Goal: Information Seeking & Learning: Learn about a topic

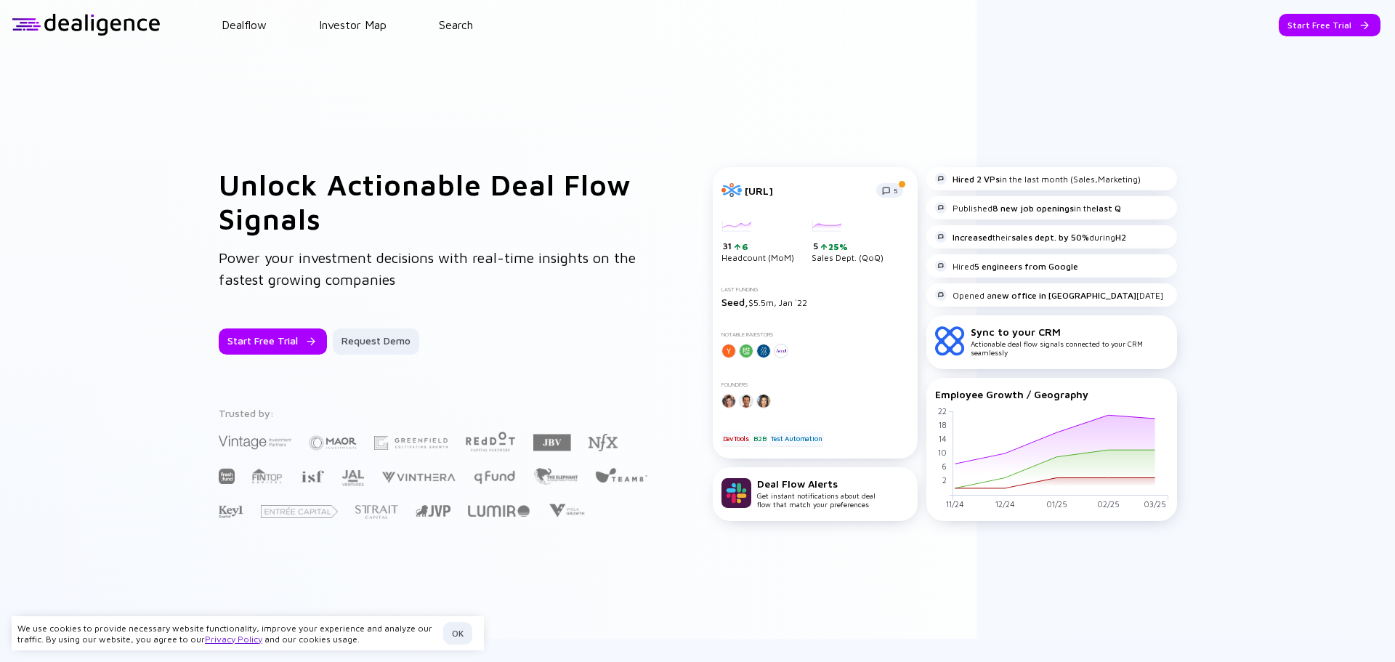
click at [98, 230] on div "Unlock Actionable Deal Flow Signals Power your investment decisions with real-t…" at bounding box center [697, 343] width 1395 height 589
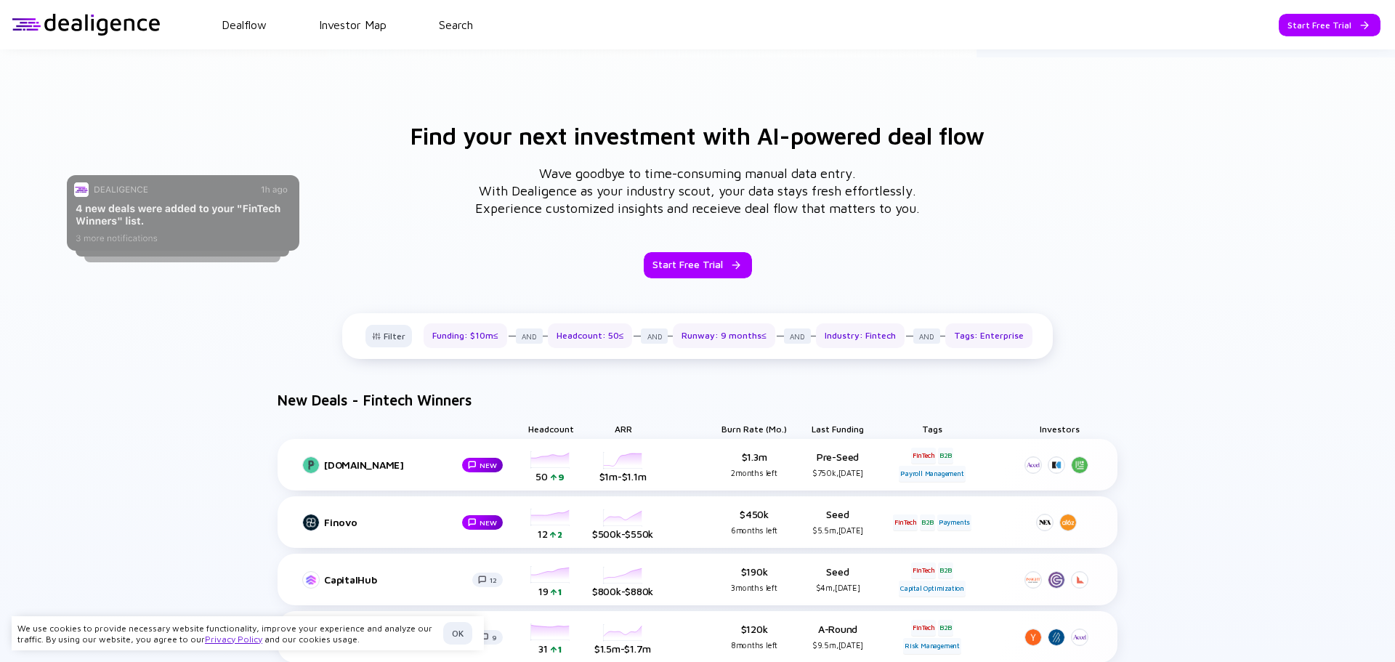
scroll to position [872, 0]
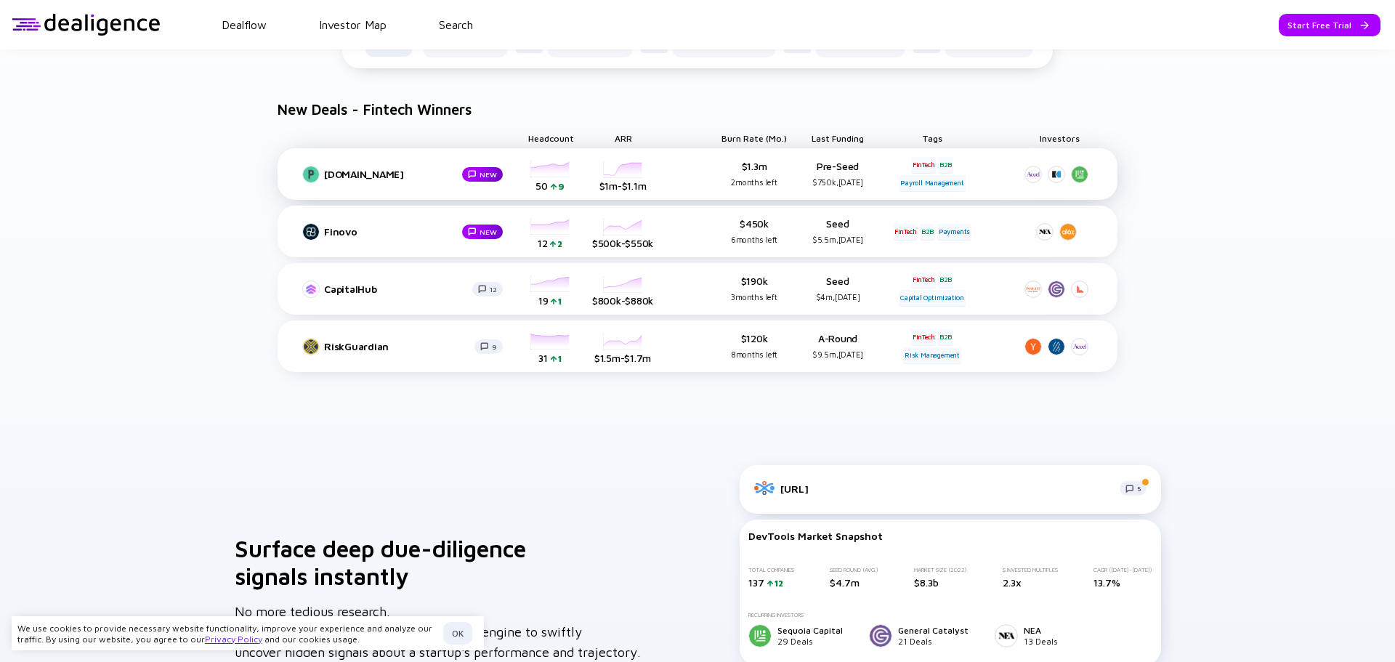
click at [336, 172] on div "[DOMAIN_NAME]" at bounding box center [392, 174] width 137 height 13
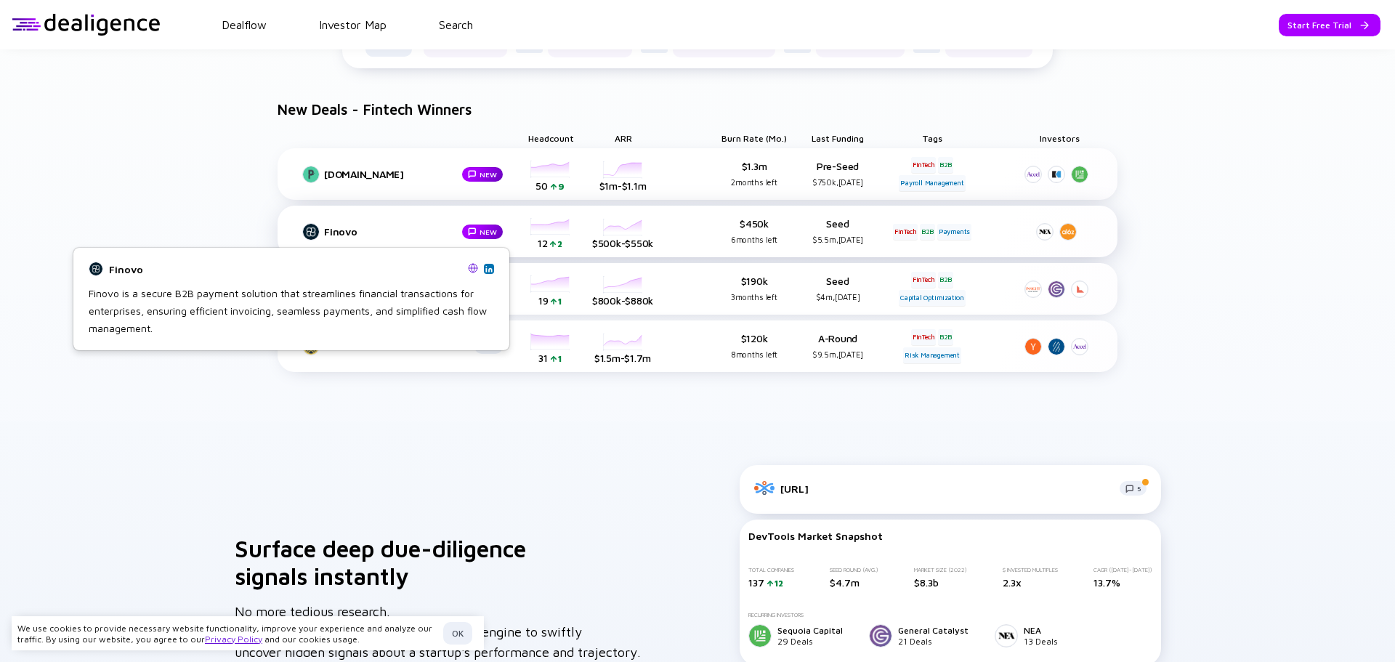
click at [347, 233] on div "Finovo" at bounding box center [392, 231] width 137 height 13
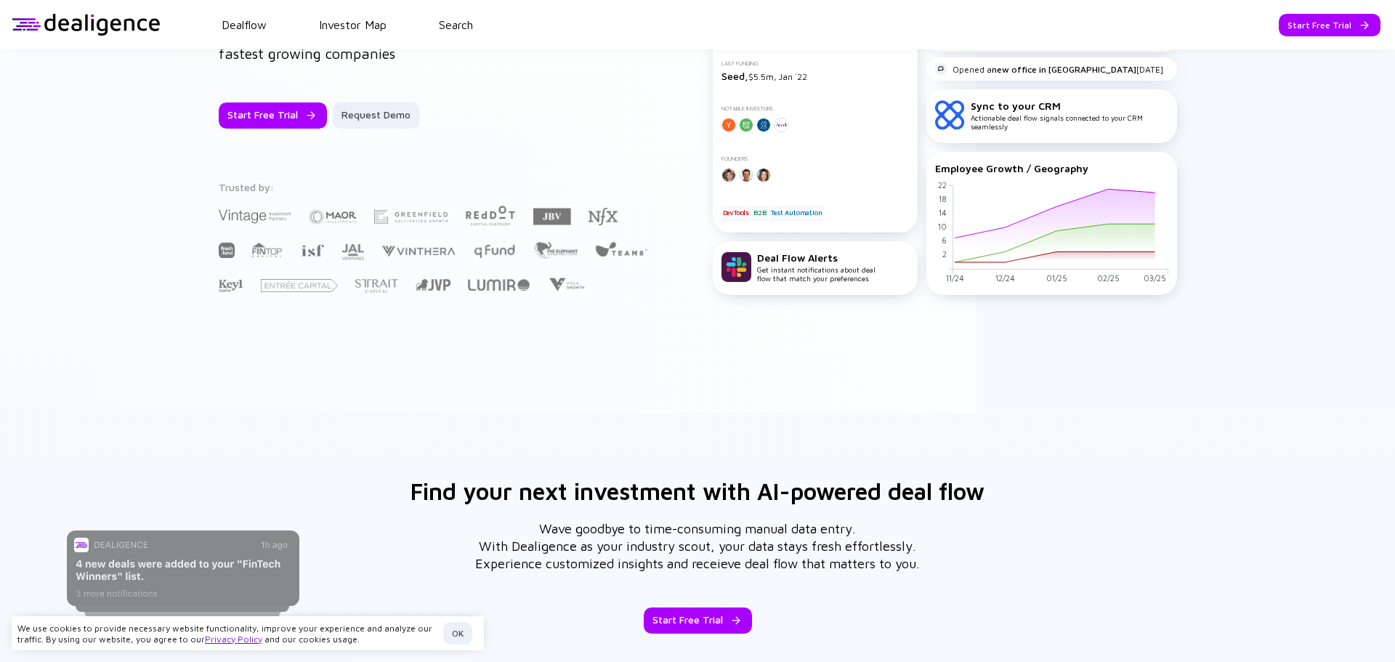
scroll to position [0, 0]
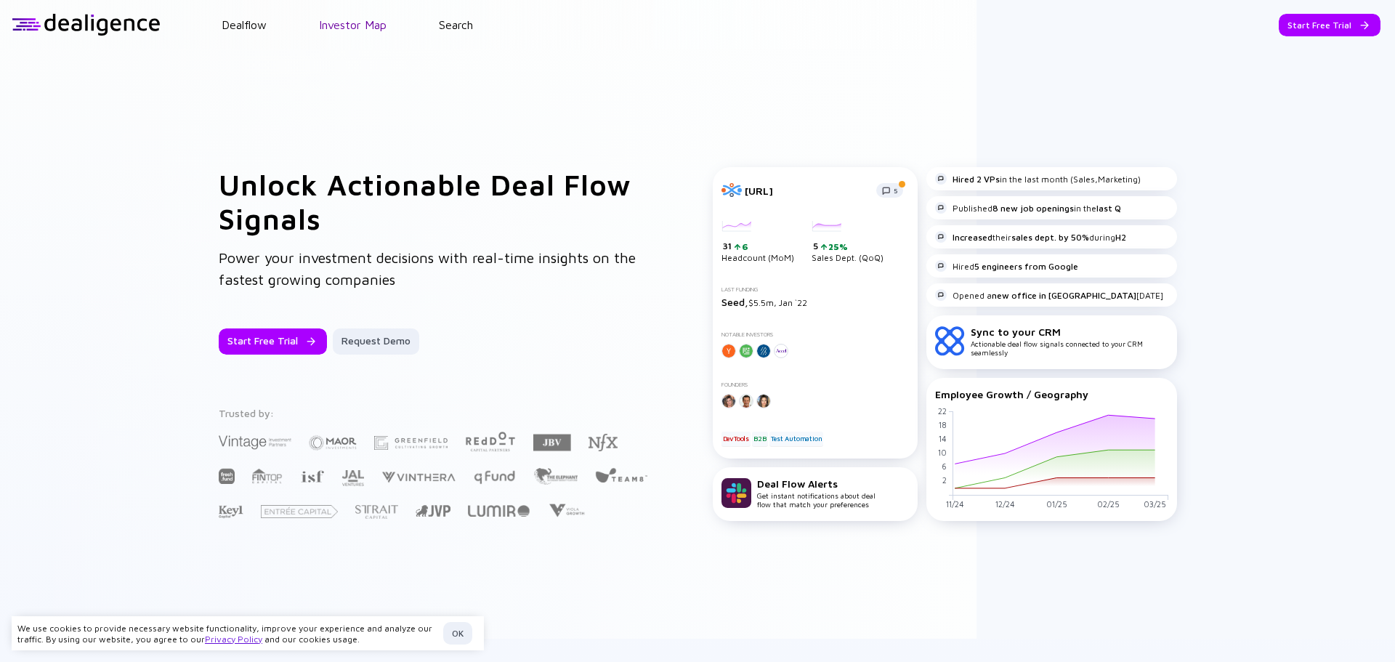
click at [339, 24] on link "Investor Map" at bounding box center [353, 24] width 68 height 13
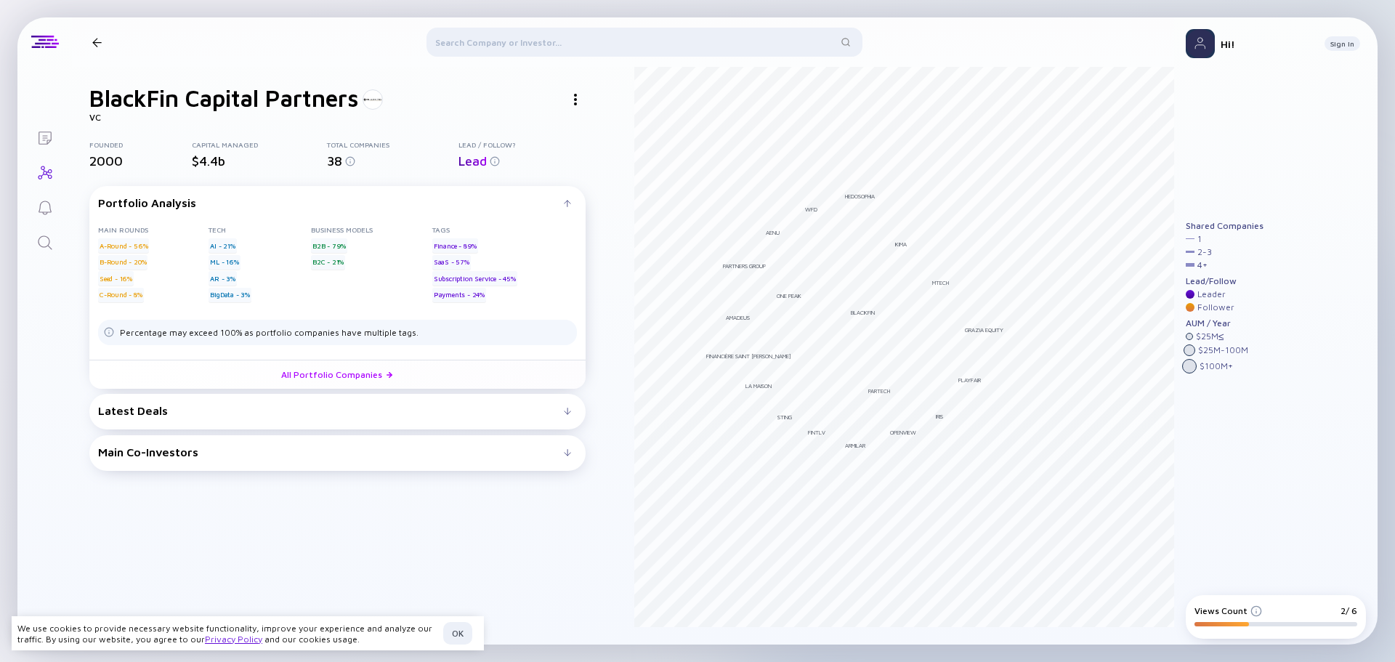
click at [461, 408] on div "Latest Deals" at bounding box center [331, 410] width 466 height 13
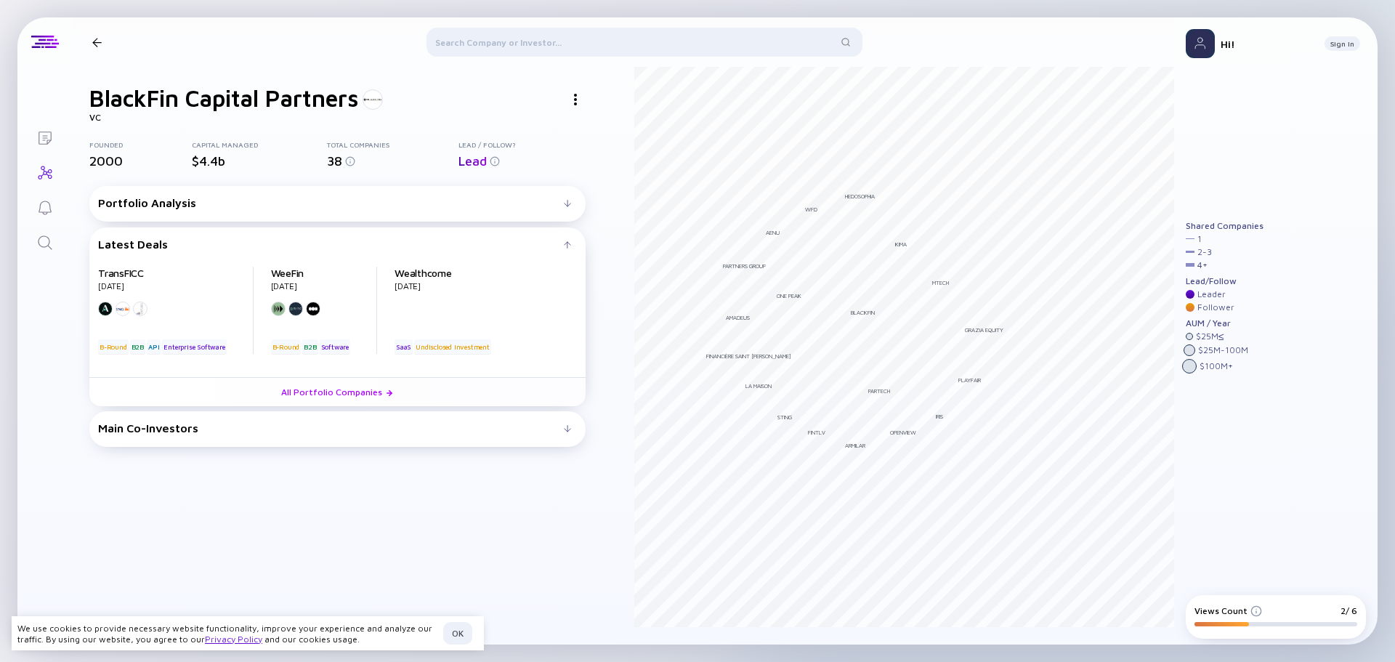
click at [442, 419] on div "Main Co-Investors # investors investing before BlackFin Capital Partners : Blac…" at bounding box center [337, 429] width 496 height 36
click at [445, 429] on div "Main Co-Investors" at bounding box center [331, 427] width 466 height 13
